Goal: Task Accomplishment & Management: Use online tool/utility

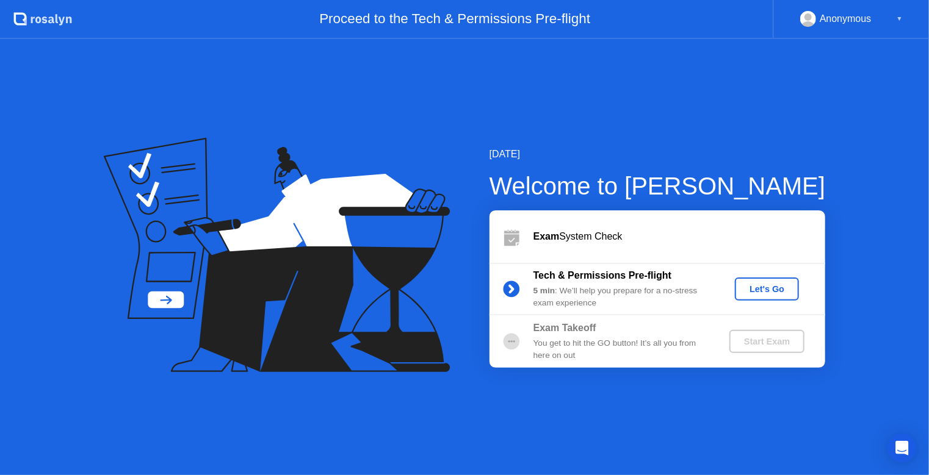
click at [327, 62] on div "[DATE] Welcome to [PERSON_NAME] Exam System Check Tech & Permissions Pre-flight…" at bounding box center [464, 257] width 929 height 436
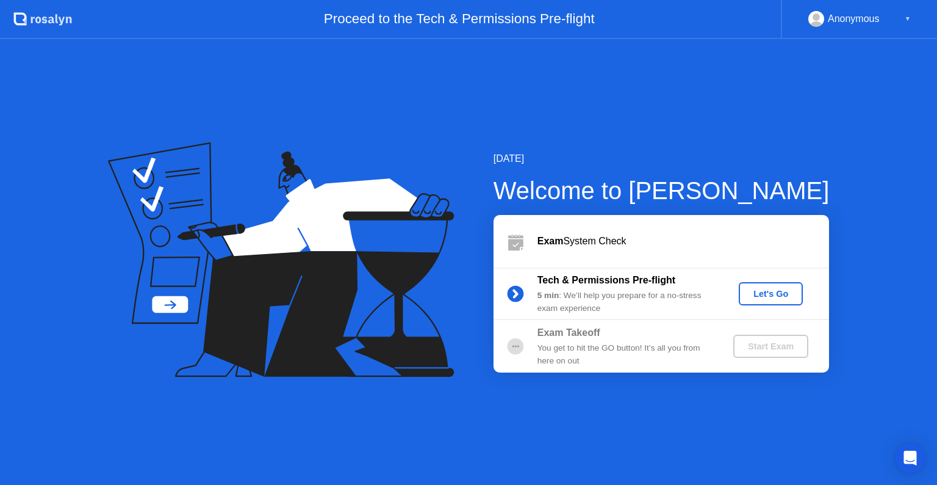
click at [757, 300] on button "Let's Go" at bounding box center [771, 293] width 64 height 23
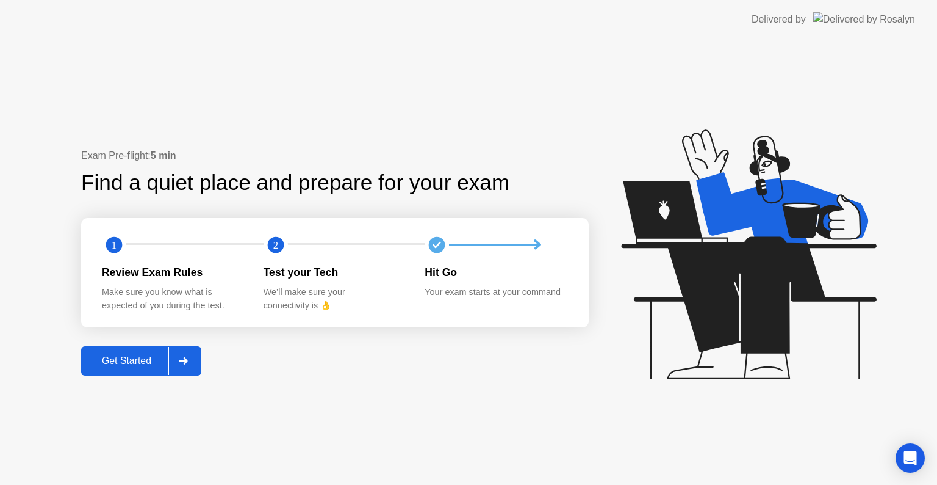
click at [135, 366] on div "Get Started" at bounding box center [127, 360] width 84 height 11
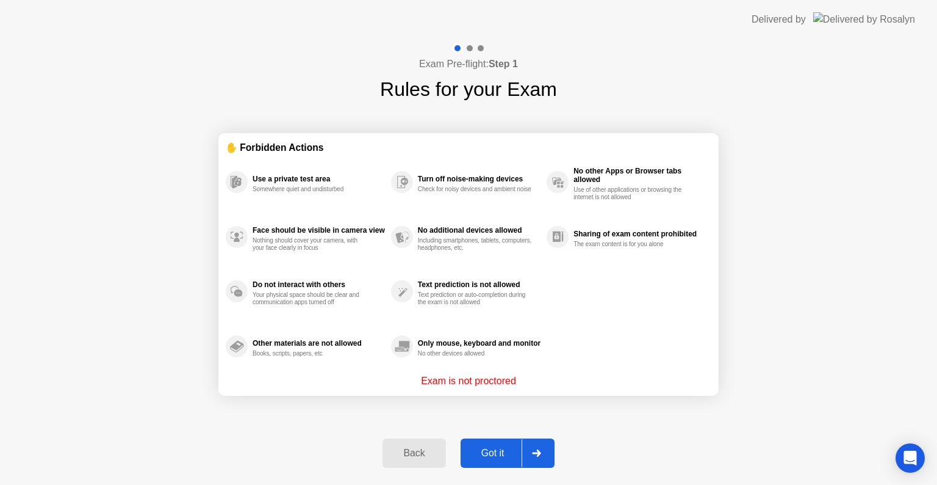
click at [503, 452] on div "Got it" at bounding box center [492, 452] width 57 height 11
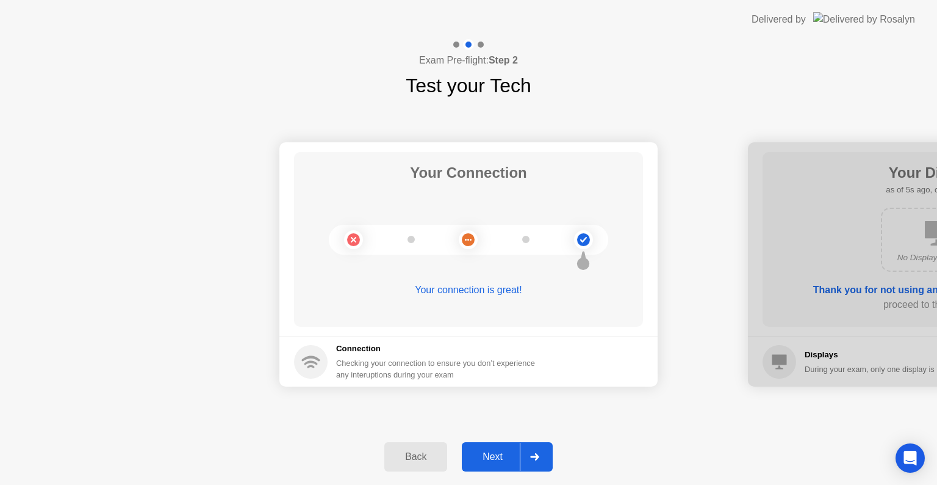
click at [484, 457] on div "Next" at bounding box center [493, 456] width 54 height 11
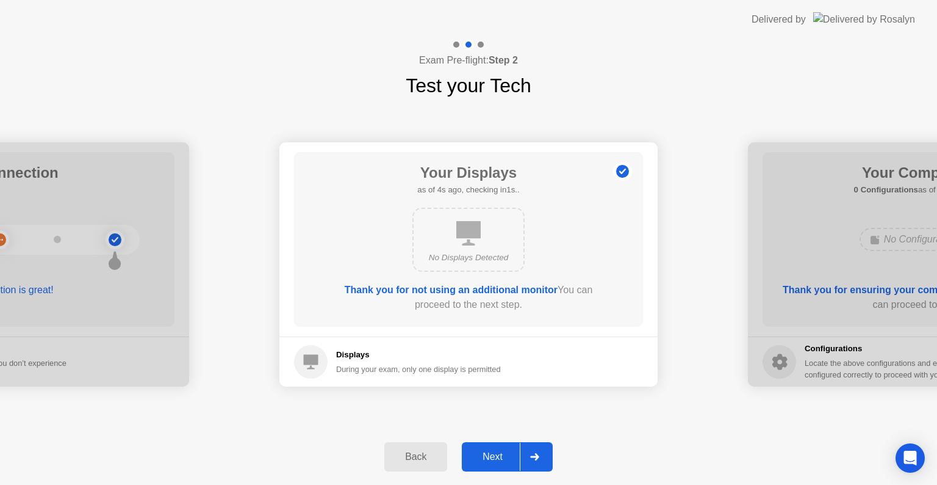
click at [496, 464] on button "Next" at bounding box center [507, 456] width 91 height 29
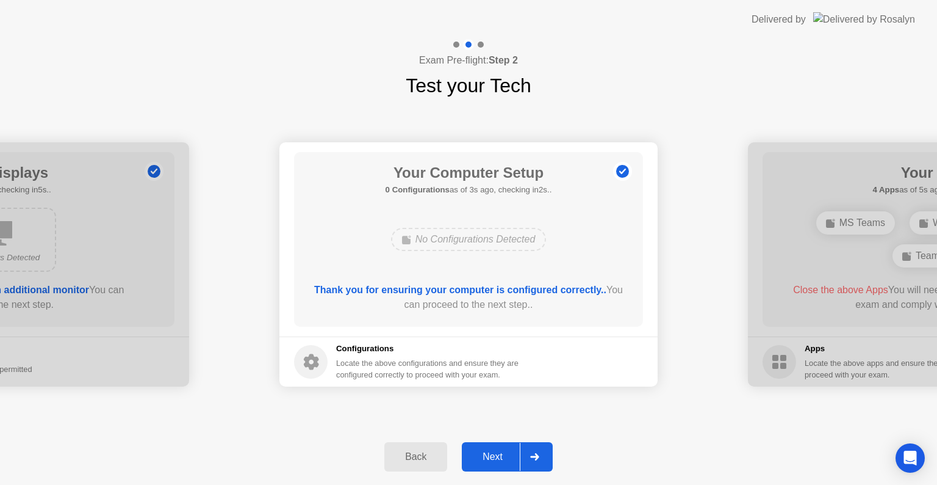
click at [474, 453] on div "Next" at bounding box center [493, 456] width 54 height 11
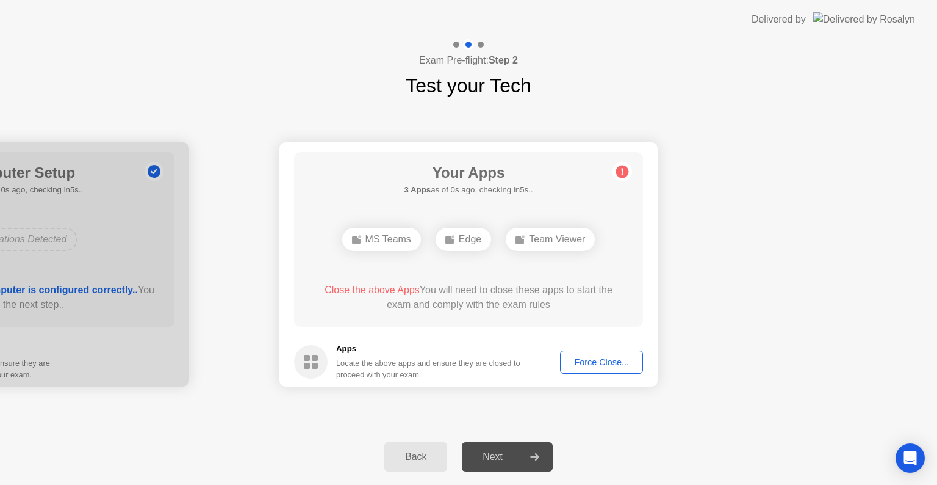
click at [237, 403] on div "Your Connection Your connection is great! Connection Checking your connection t…" at bounding box center [468, 264] width 937 height 328
click at [529, 280] on div "Your Apps 3 Apps as of 3s ago, checking in2s.. MS Teams WhatsApp Edge Close the…" at bounding box center [468, 239] width 349 height 175
click at [626, 166] on circle at bounding box center [622, 171] width 13 height 13
click at [484, 242] on div "WhatsApp" at bounding box center [480, 239] width 78 height 23
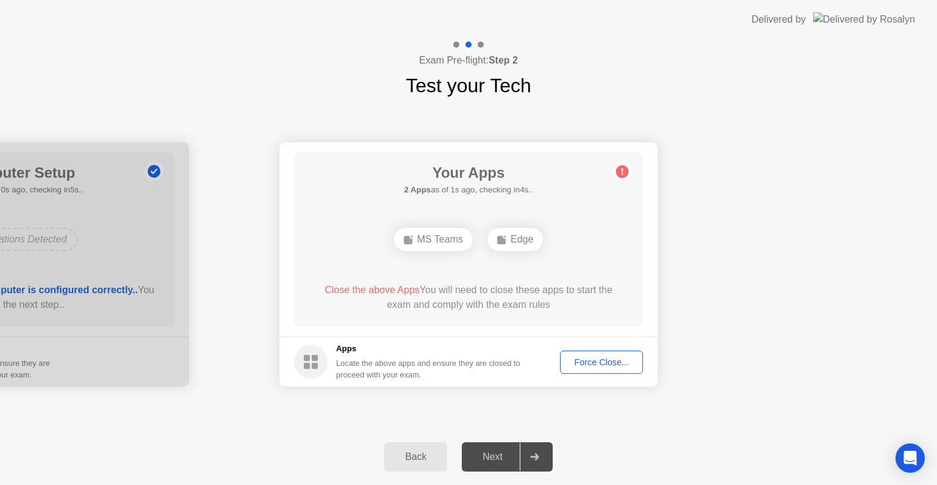
click at [516, 243] on div "Edge" at bounding box center [516, 239] width 56 height 23
click at [471, 248] on div "Edge" at bounding box center [469, 239] width 56 height 23
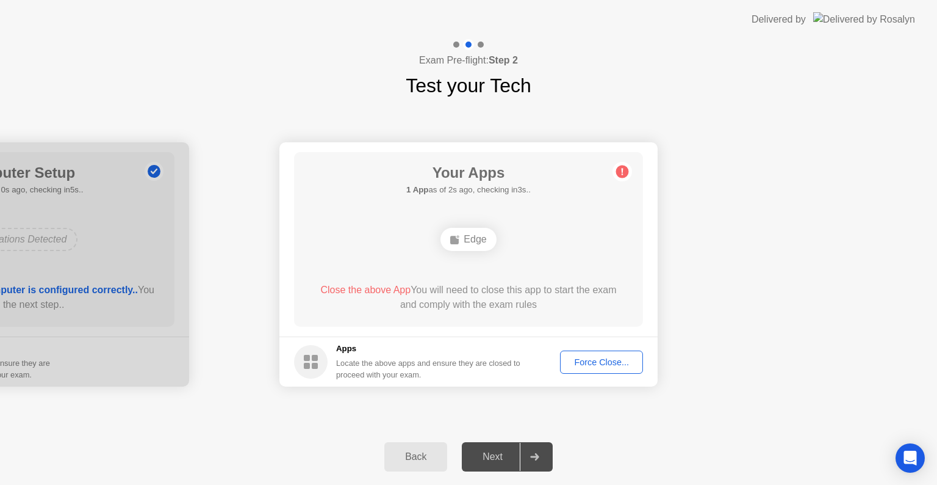
click at [472, 239] on div "Edge" at bounding box center [469, 239] width 56 height 23
click at [561, 212] on div "Your Apps 1 App as of 3s ago, checking in2s.. Edge Close the above App You will…" at bounding box center [468, 239] width 349 height 175
click at [605, 367] on div "Force Close..." at bounding box center [602, 362] width 74 height 10
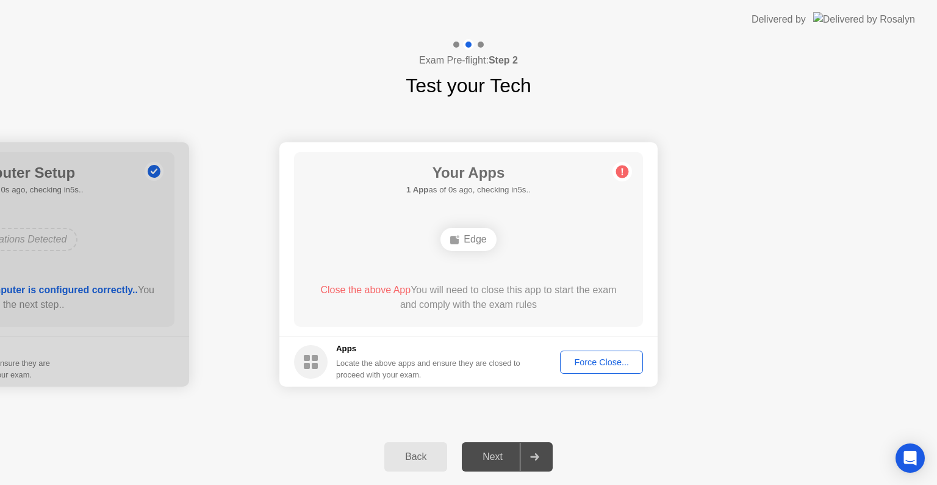
click at [576, 371] on button "Force Close..." at bounding box center [601, 361] width 83 height 23
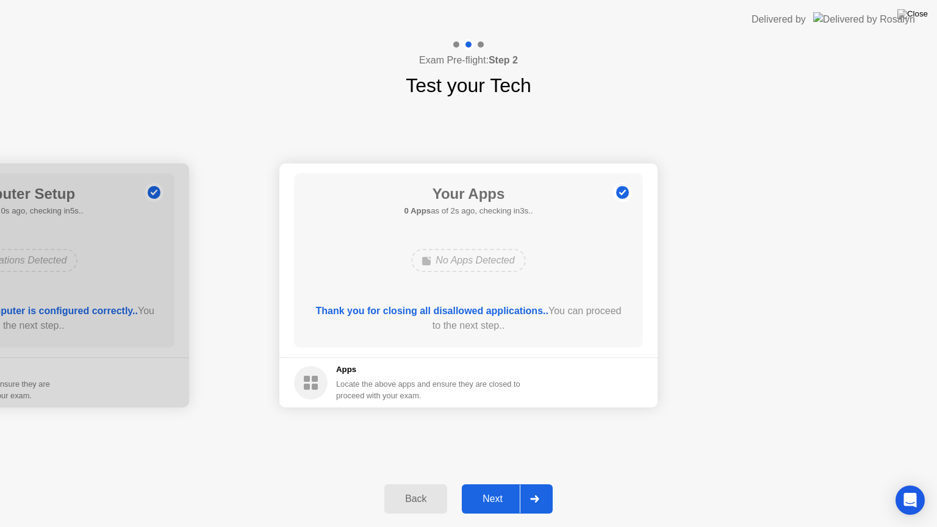
click at [495, 484] on div "Next" at bounding box center [493, 499] width 54 height 11
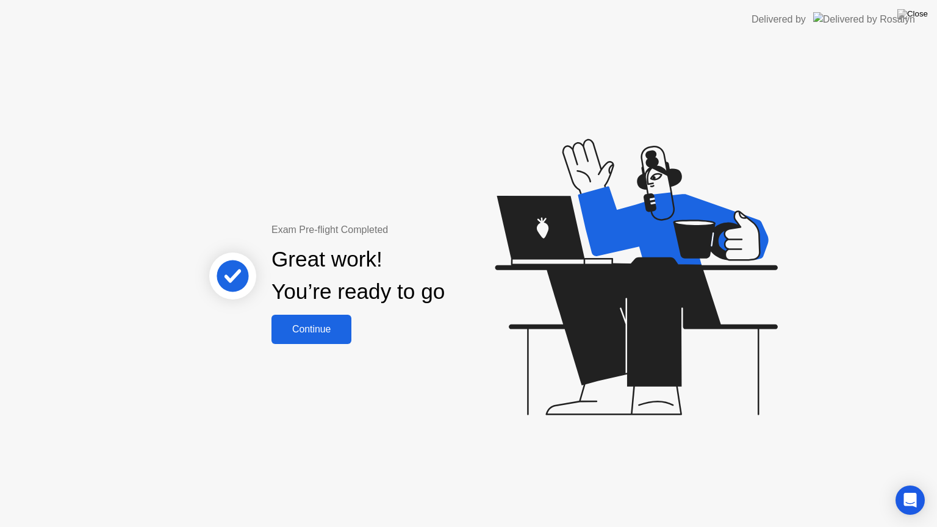
click at [341, 326] on div "Continue" at bounding box center [311, 329] width 73 height 11
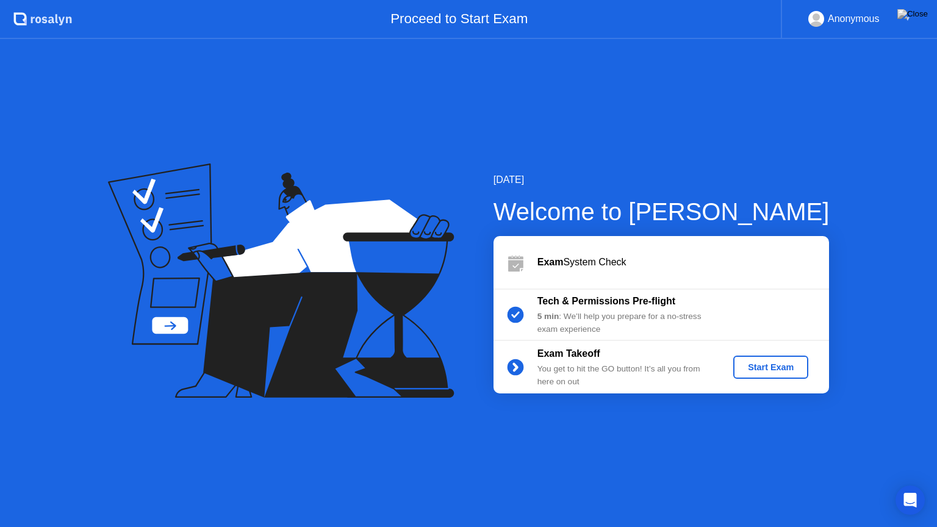
click at [770, 369] on div "Start Exam" at bounding box center [770, 368] width 65 height 10
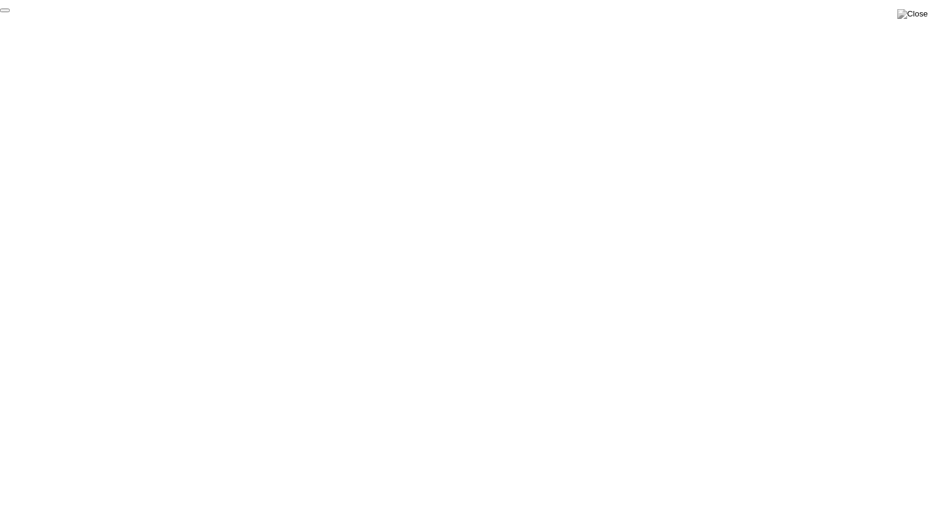
click div "End Proctoring Session"
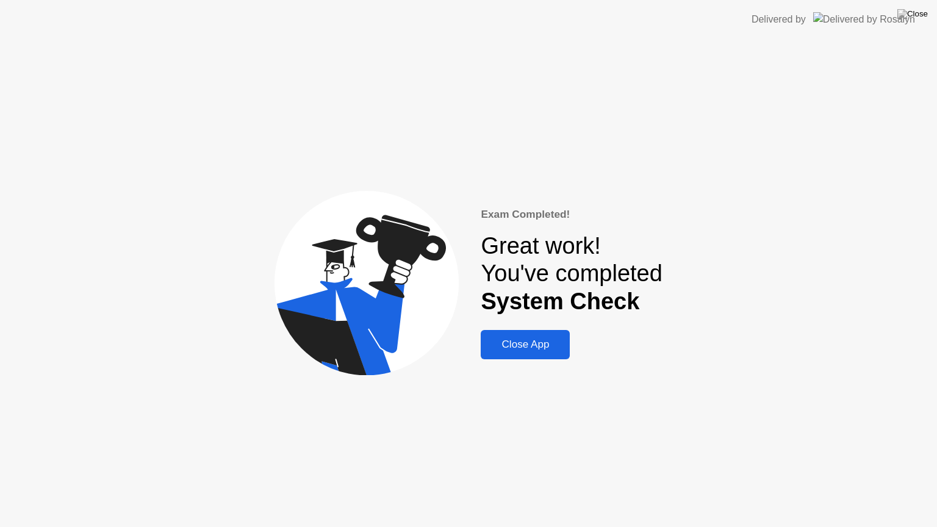
click at [523, 348] on div "Close App" at bounding box center [526, 345] width 82 height 12
